Goal: Book appointment/travel/reservation

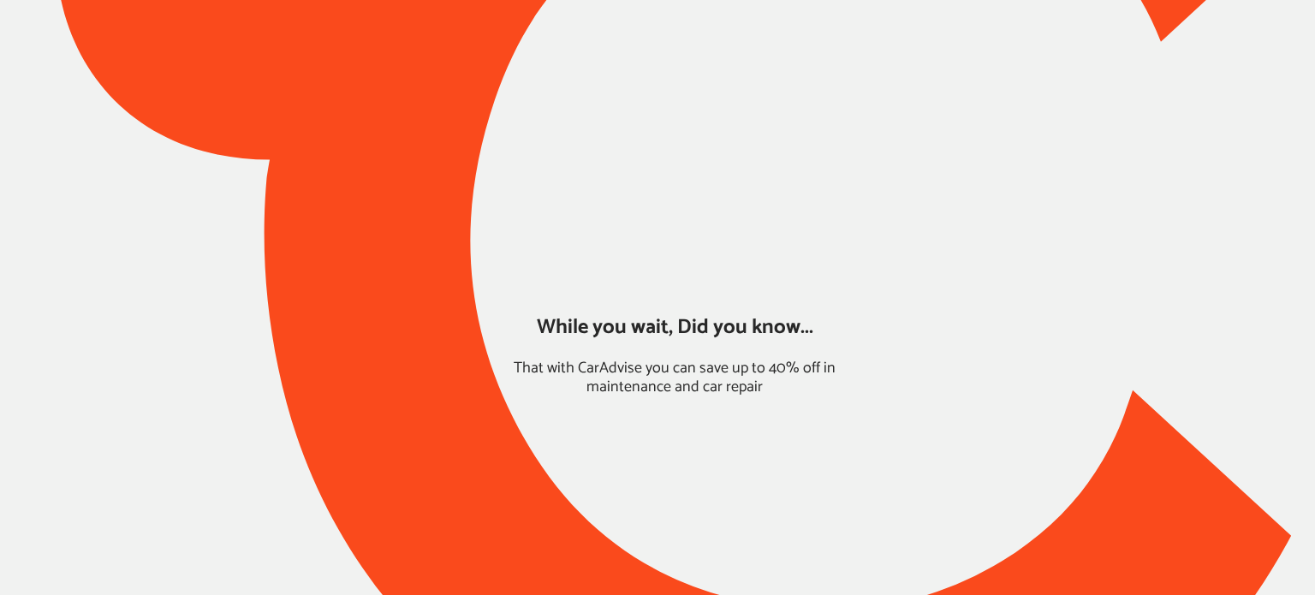
type input "*****"
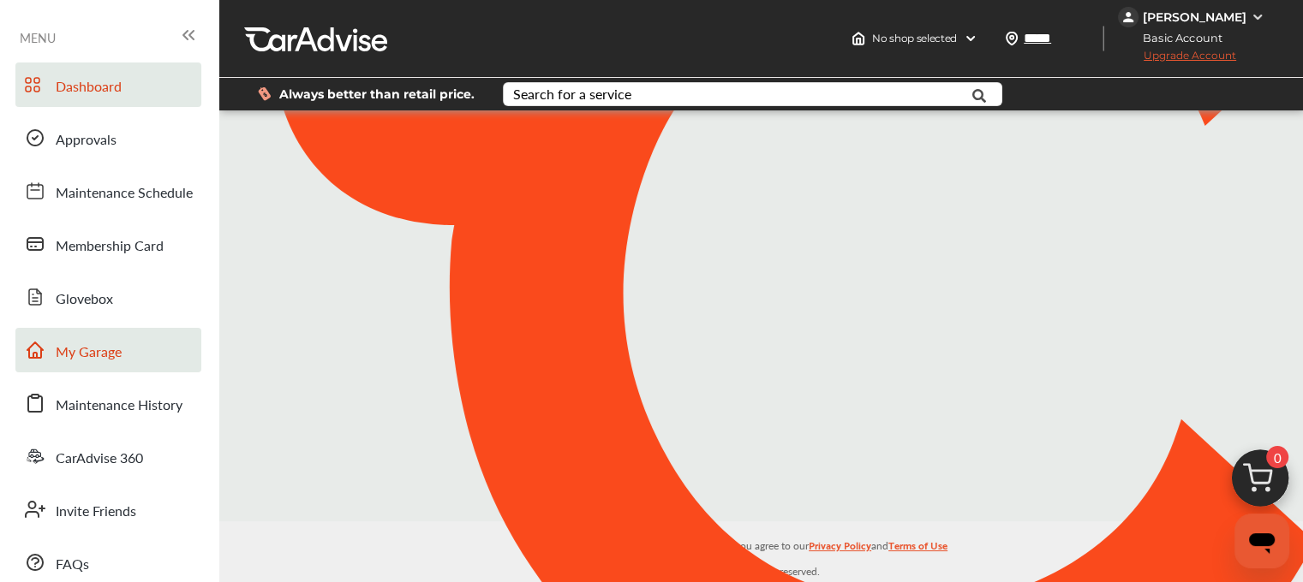
click at [66, 354] on span "My Garage" at bounding box center [89, 353] width 66 height 22
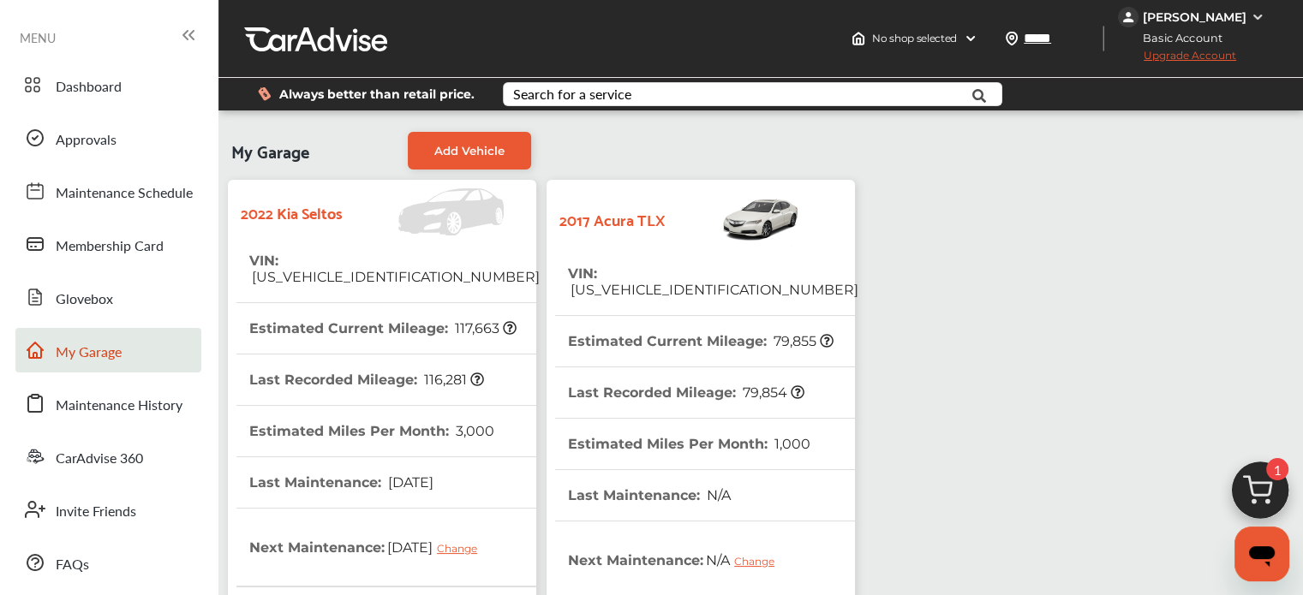
scroll to position [492, 0]
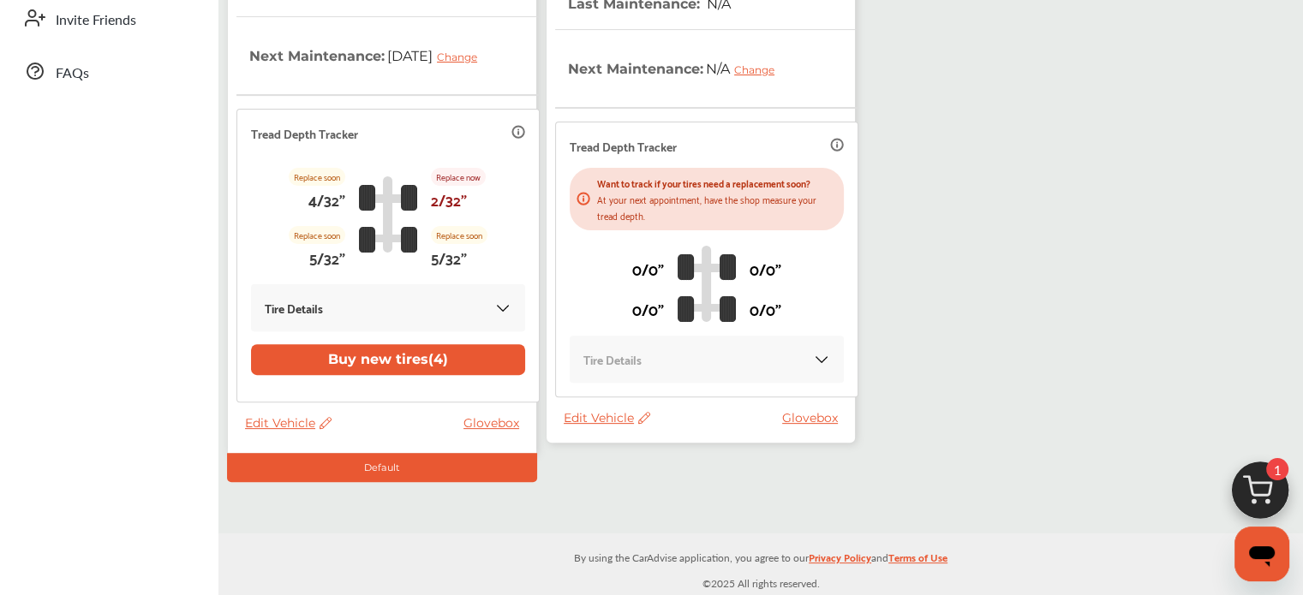
click at [624, 410] on span "Edit Vehicle" at bounding box center [606, 417] width 86 height 15
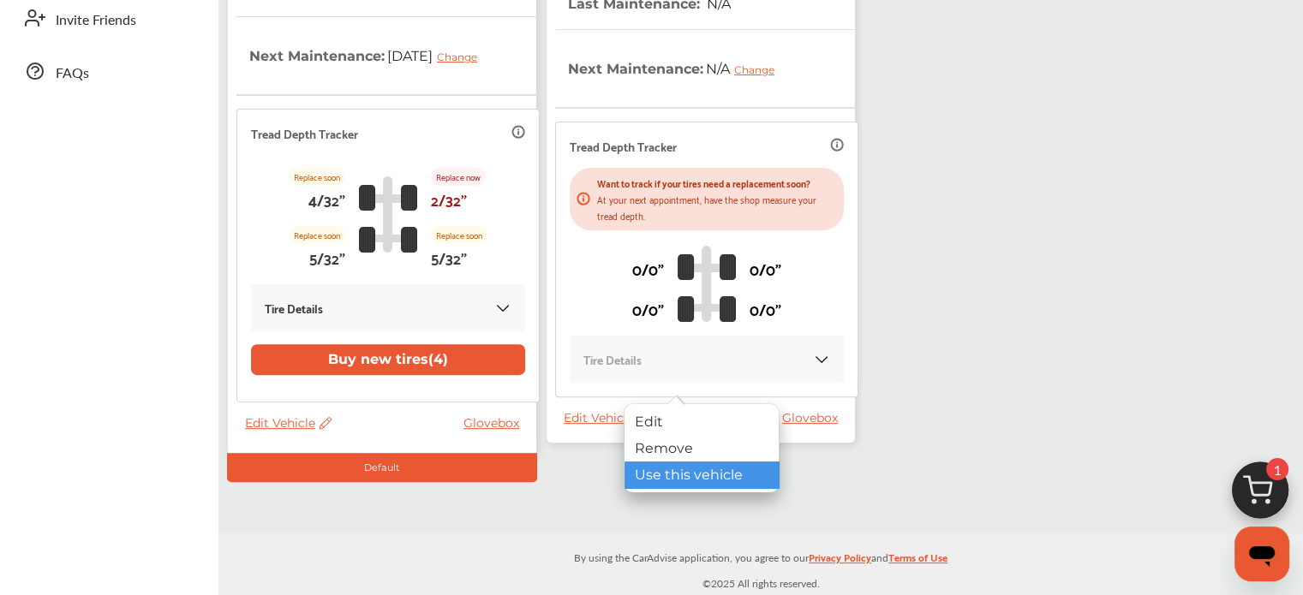
click at [646, 481] on div "Use this vehicle" at bounding box center [701, 475] width 154 height 27
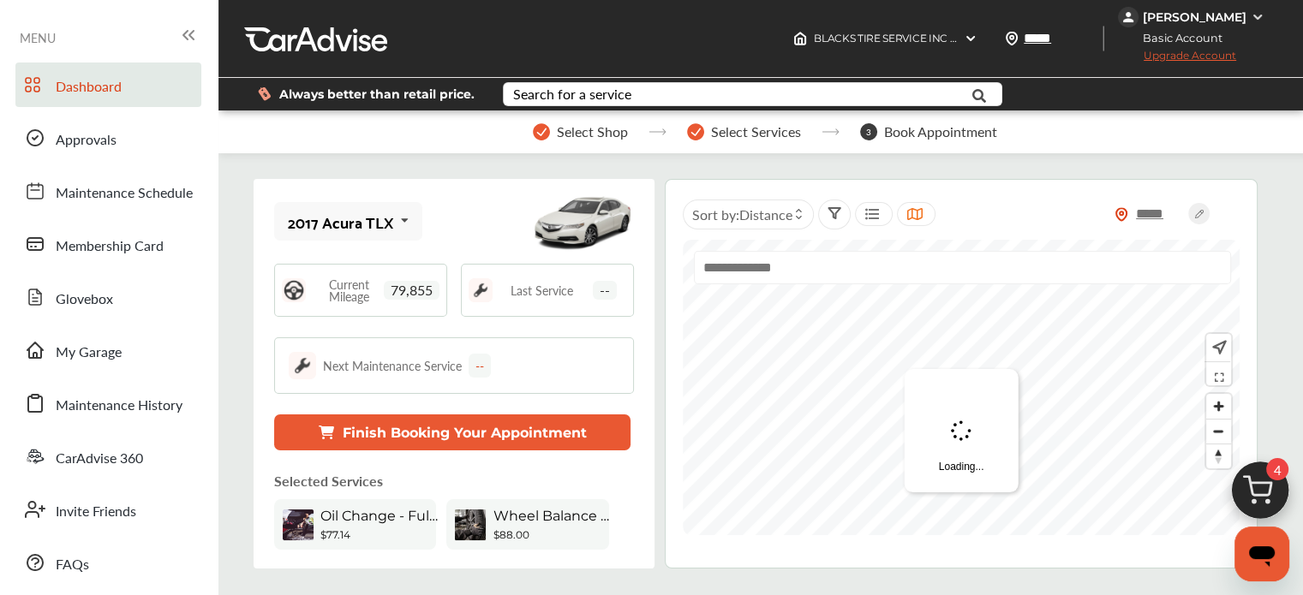
click at [1252, 482] on img at bounding box center [1260, 495] width 82 height 82
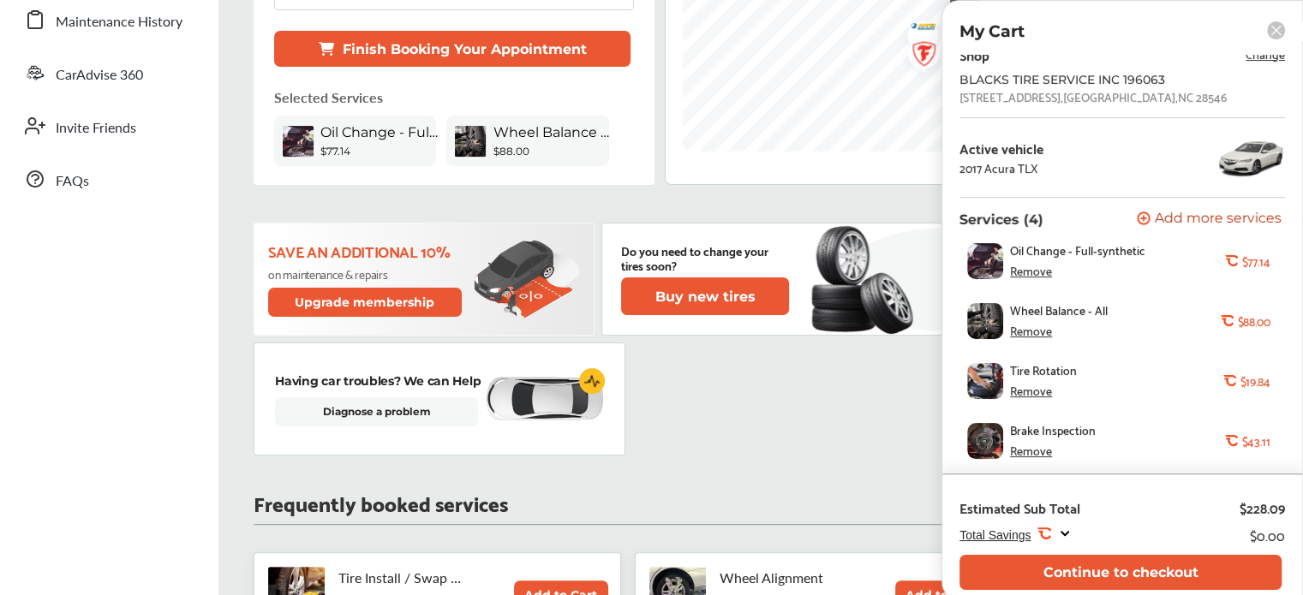
scroll to position [385, 0]
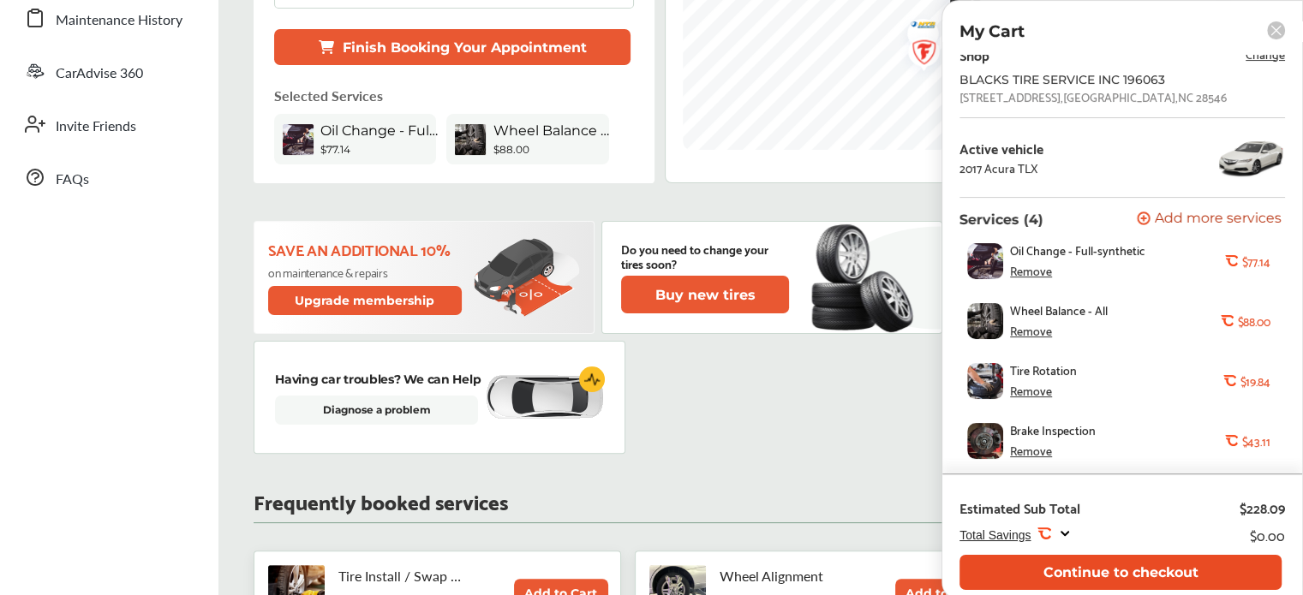
click at [1118, 584] on button "Continue to checkout" at bounding box center [1120, 572] width 322 height 35
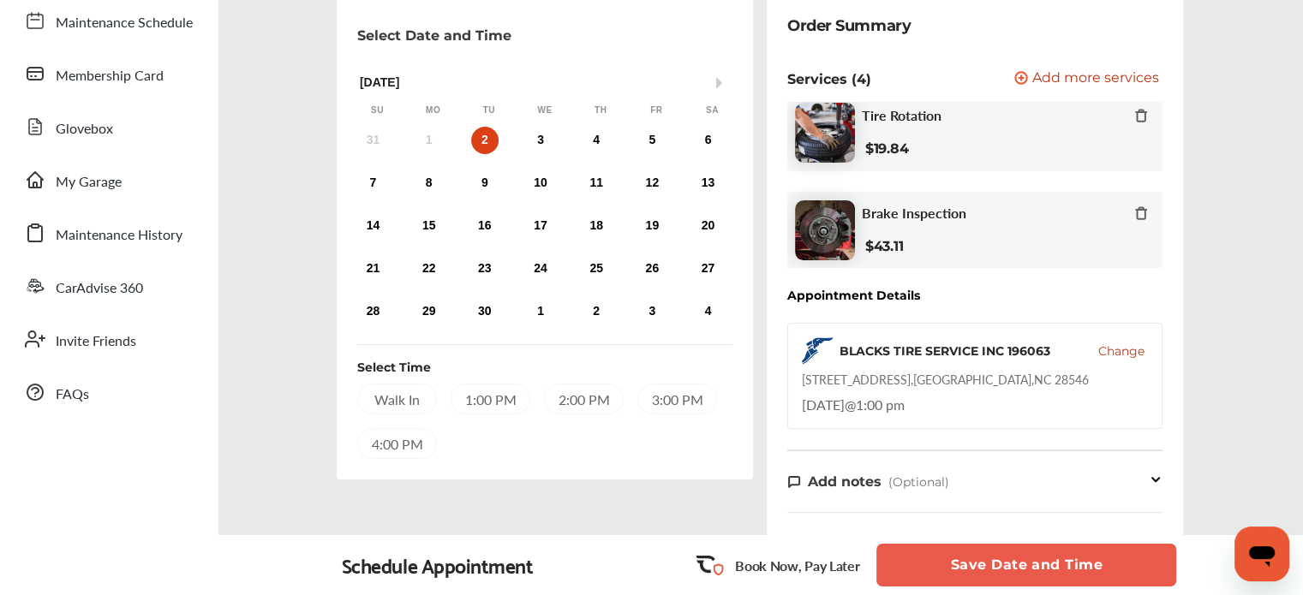
scroll to position [173, 0]
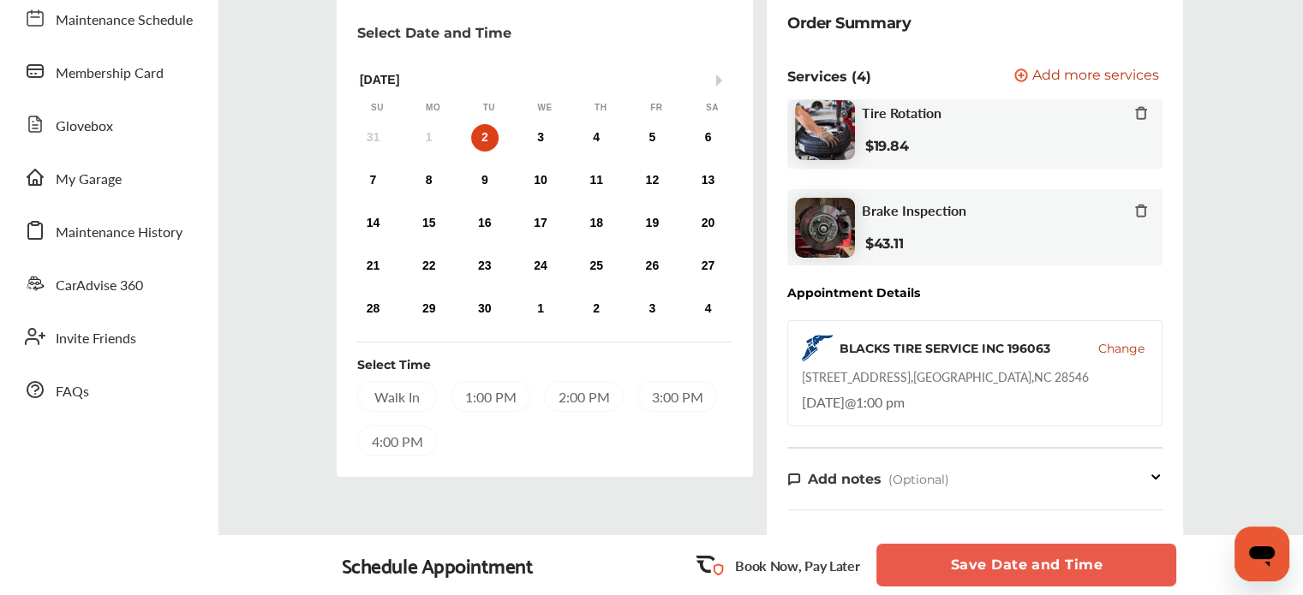
click at [476, 402] on div "1:00 PM" at bounding box center [490, 396] width 80 height 31
click at [999, 548] on button "Save Date and Time" at bounding box center [1026, 565] width 300 height 43
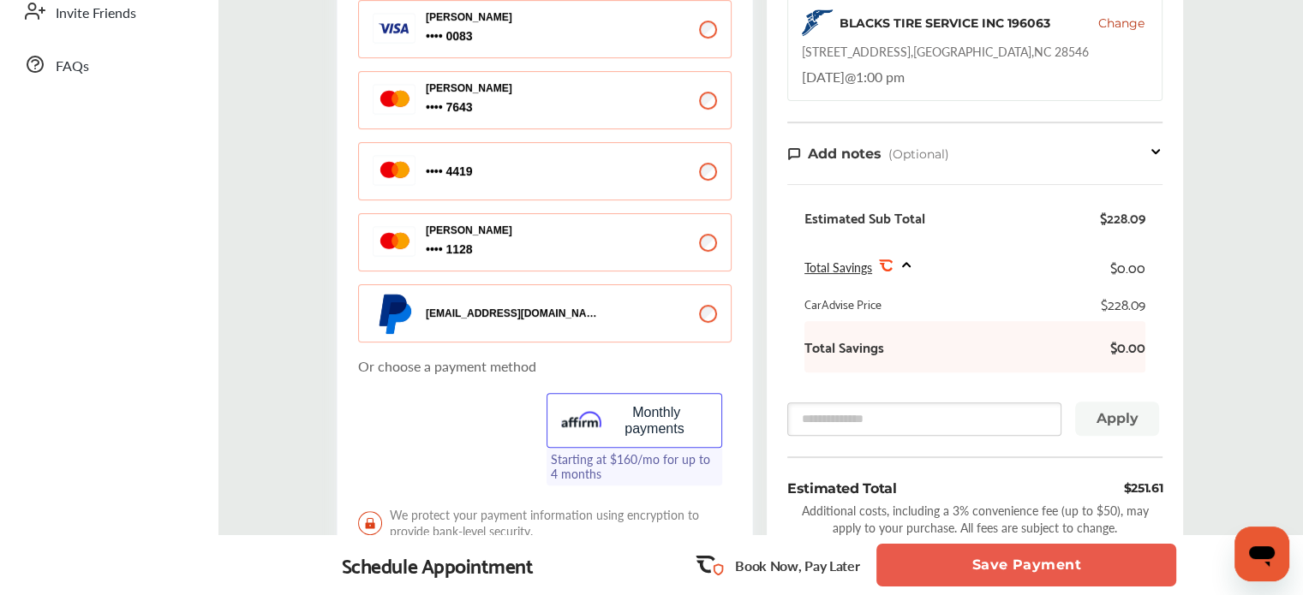
scroll to position [575, 0]
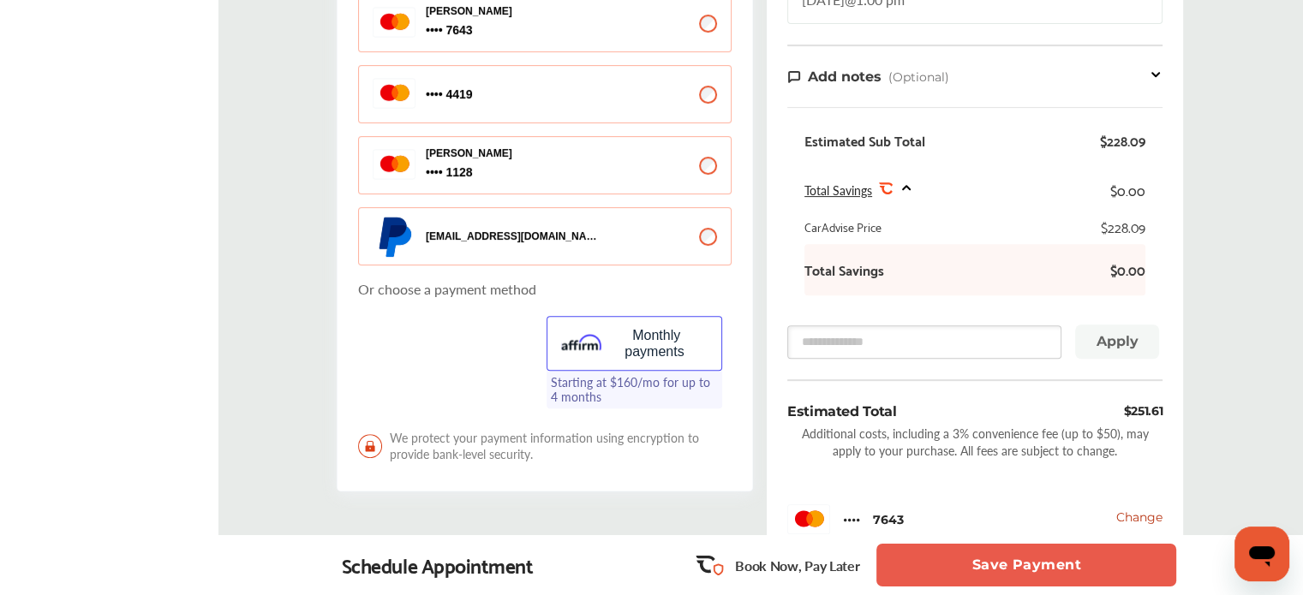
click at [1004, 559] on button "Save Payment" at bounding box center [1026, 565] width 300 height 43
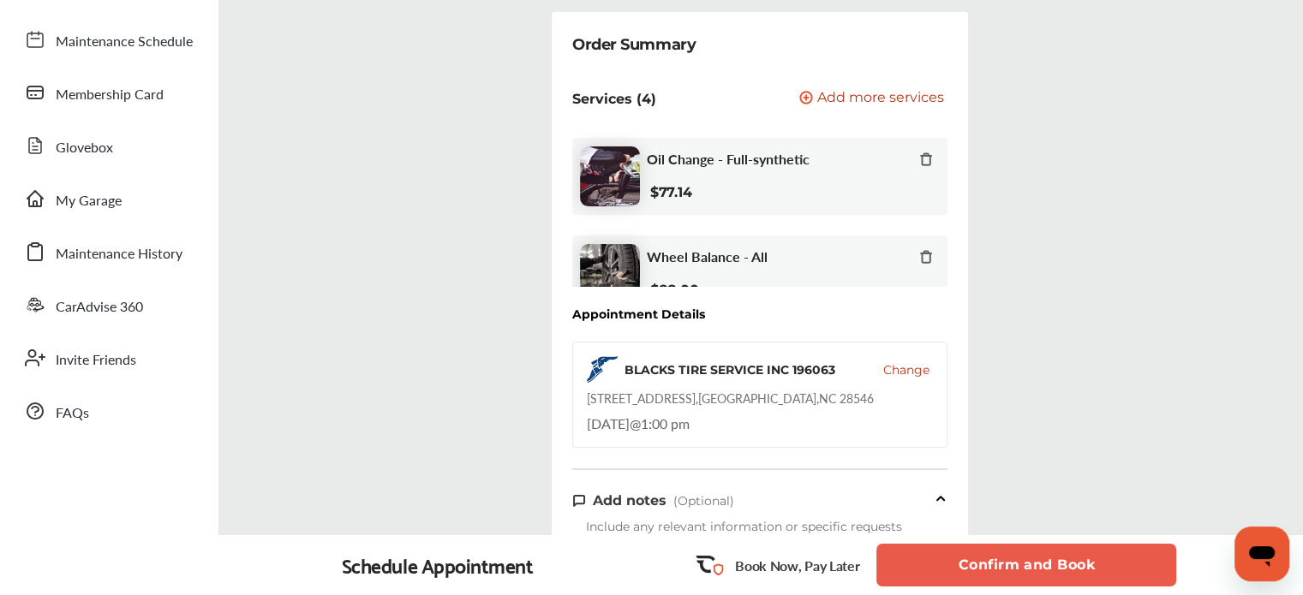
scroll to position [149, 0]
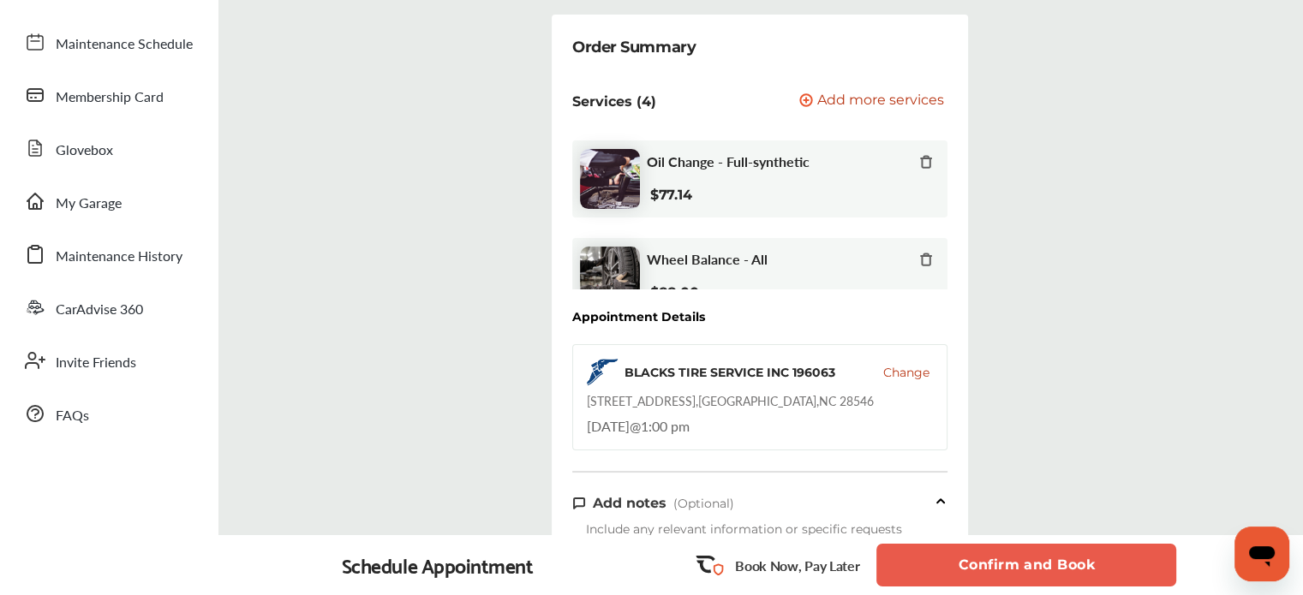
click at [1005, 555] on button "Confirm and Book" at bounding box center [1026, 565] width 300 height 43
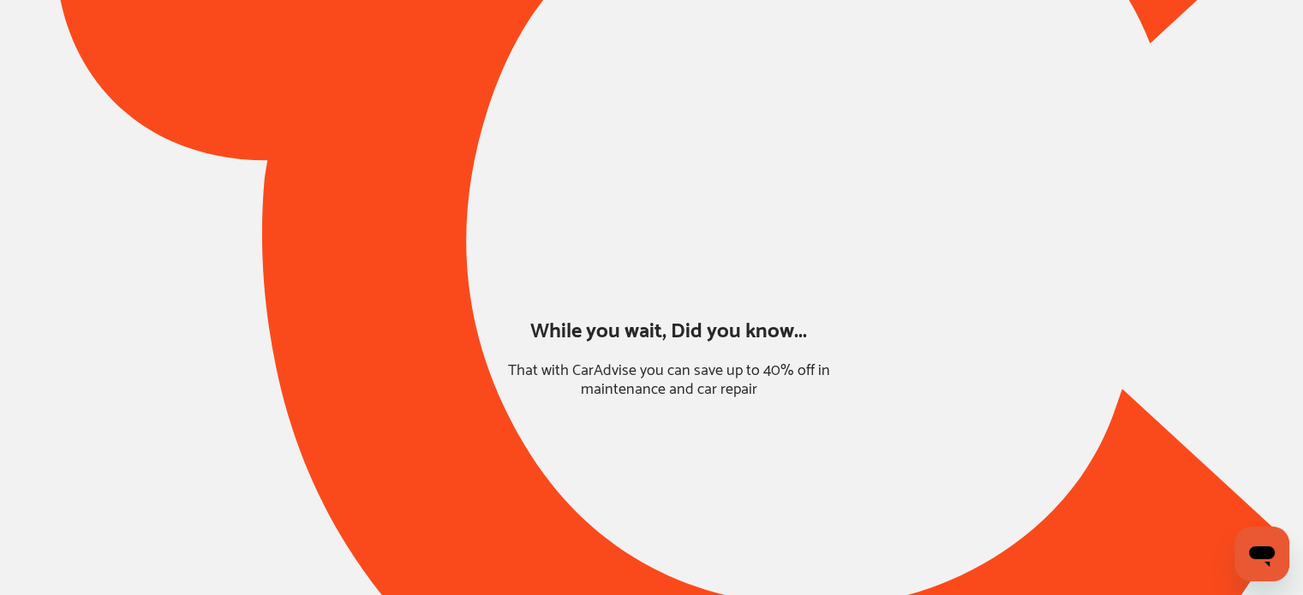
scroll to position [149, 0]
